Goal: Register for event/course

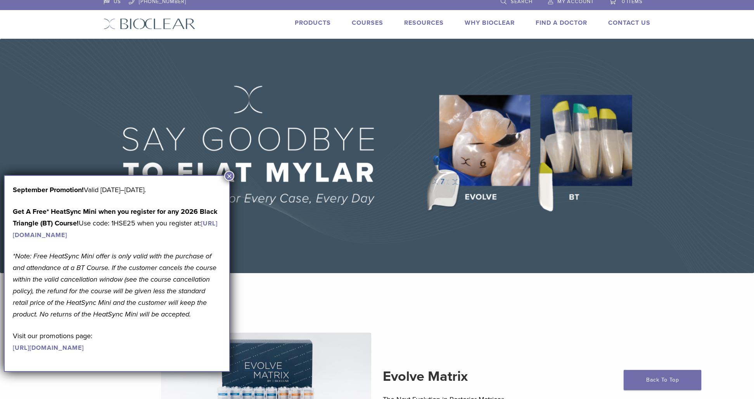
scroll to position [5, 0]
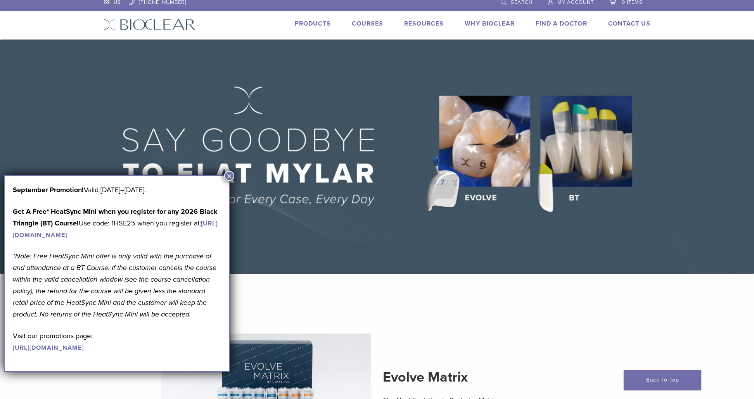
click at [230, 178] on button "×" at bounding box center [229, 176] width 10 height 10
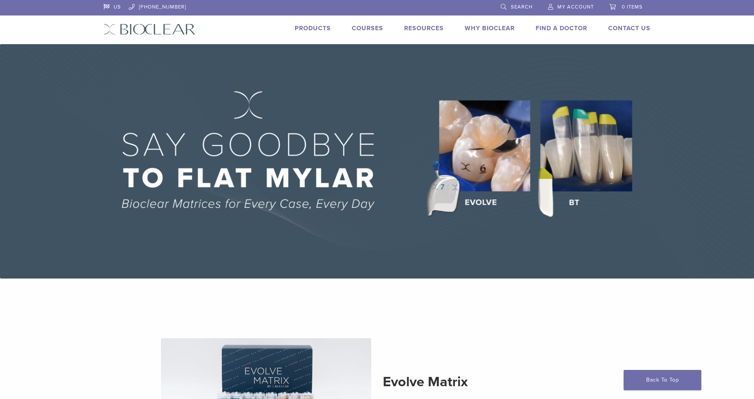
scroll to position [0, 0]
click at [304, 26] on link "Products" at bounding box center [313, 28] width 36 height 8
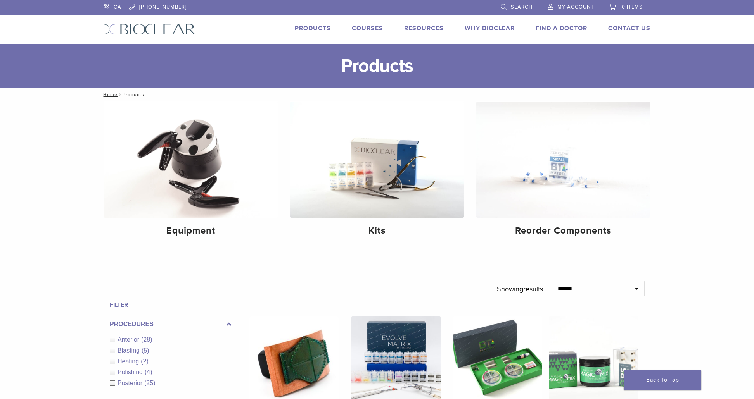
click at [361, 31] on link "Courses" at bounding box center [367, 28] width 31 height 8
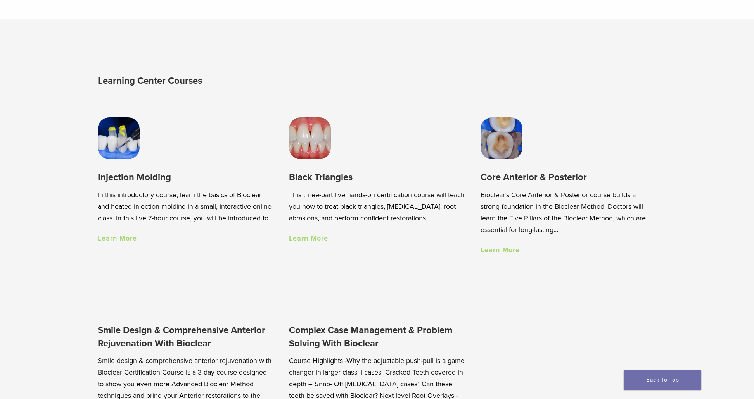
scroll to position [546, 0]
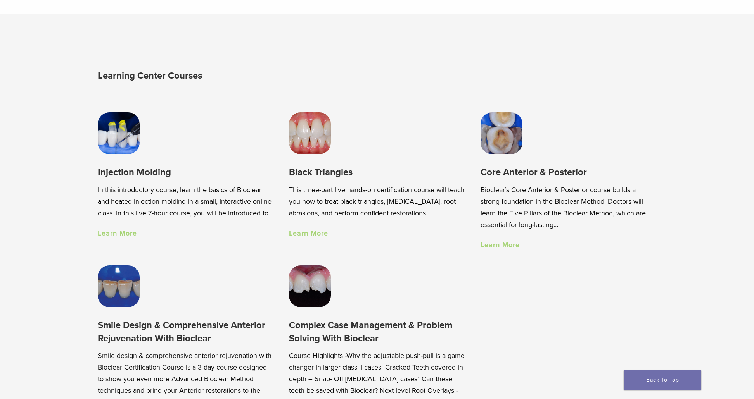
click at [123, 140] on img at bounding box center [119, 133] width 42 height 42
